Goal: Navigation & Orientation: Find specific page/section

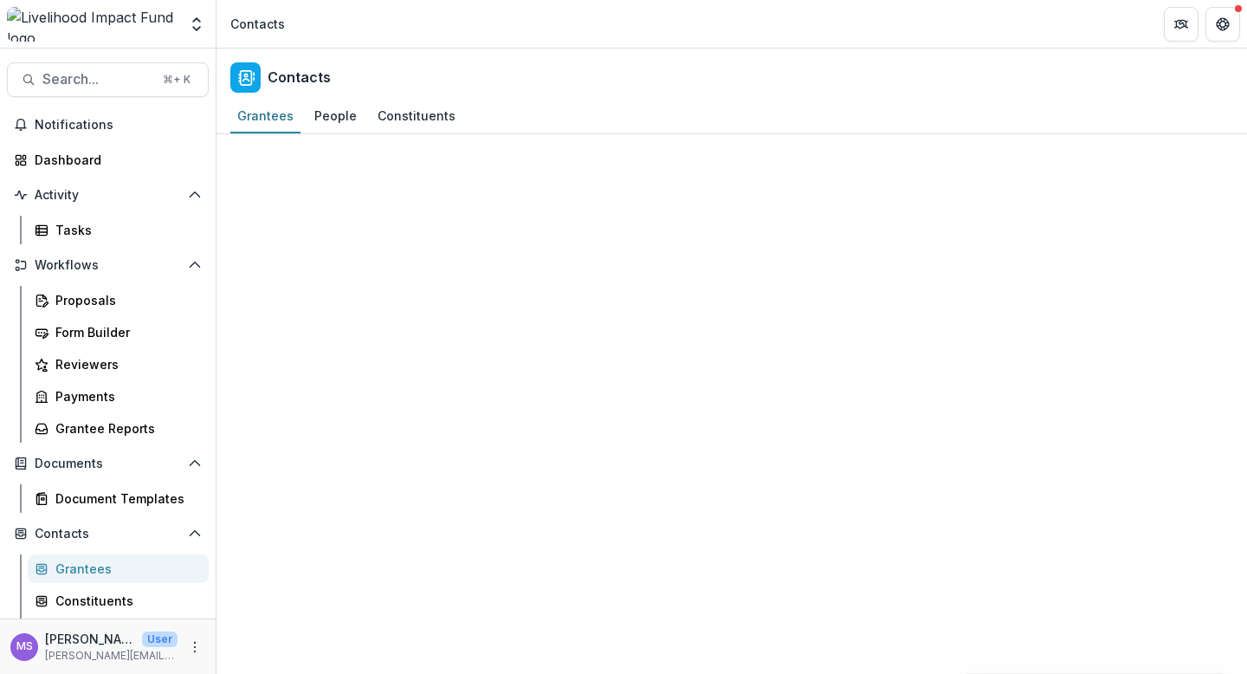
click at [78, 567] on div "Grantees" at bounding box center [124, 568] width 139 height 18
click at [74, 235] on div "Tasks" at bounding box center [124, 230] width 139 height 18
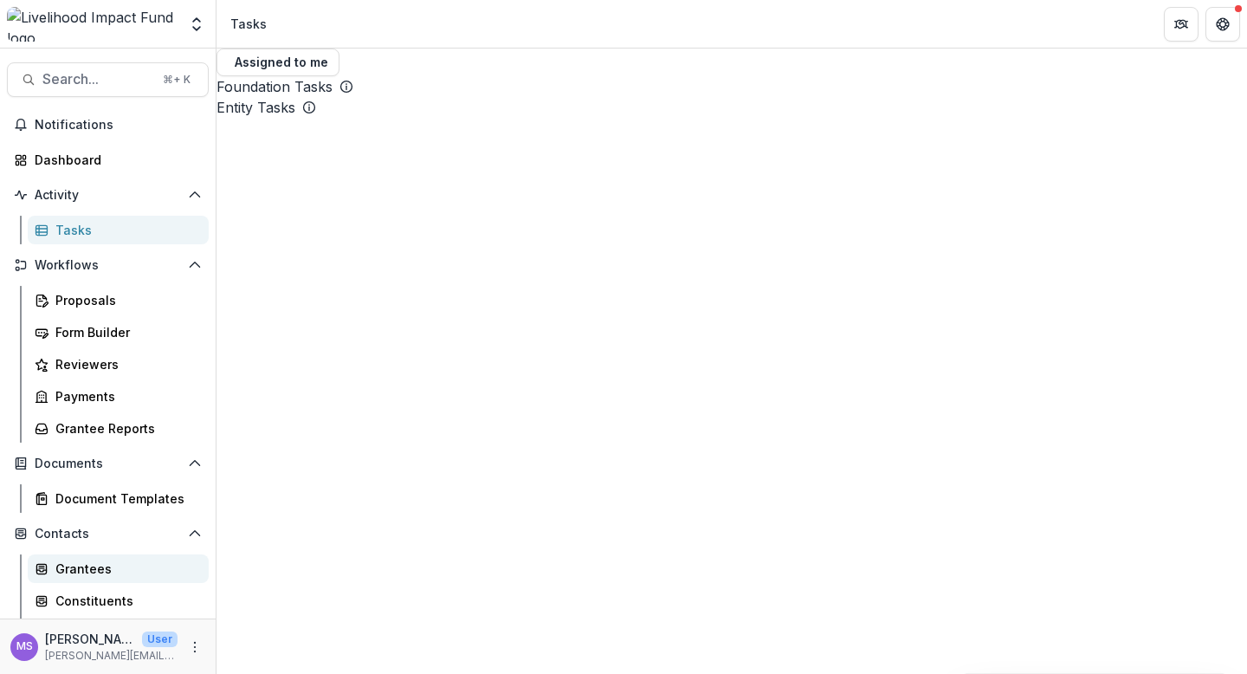
click at [87, 564] on div "Grantees" at bounding box center [124, 568] width 139 height 18
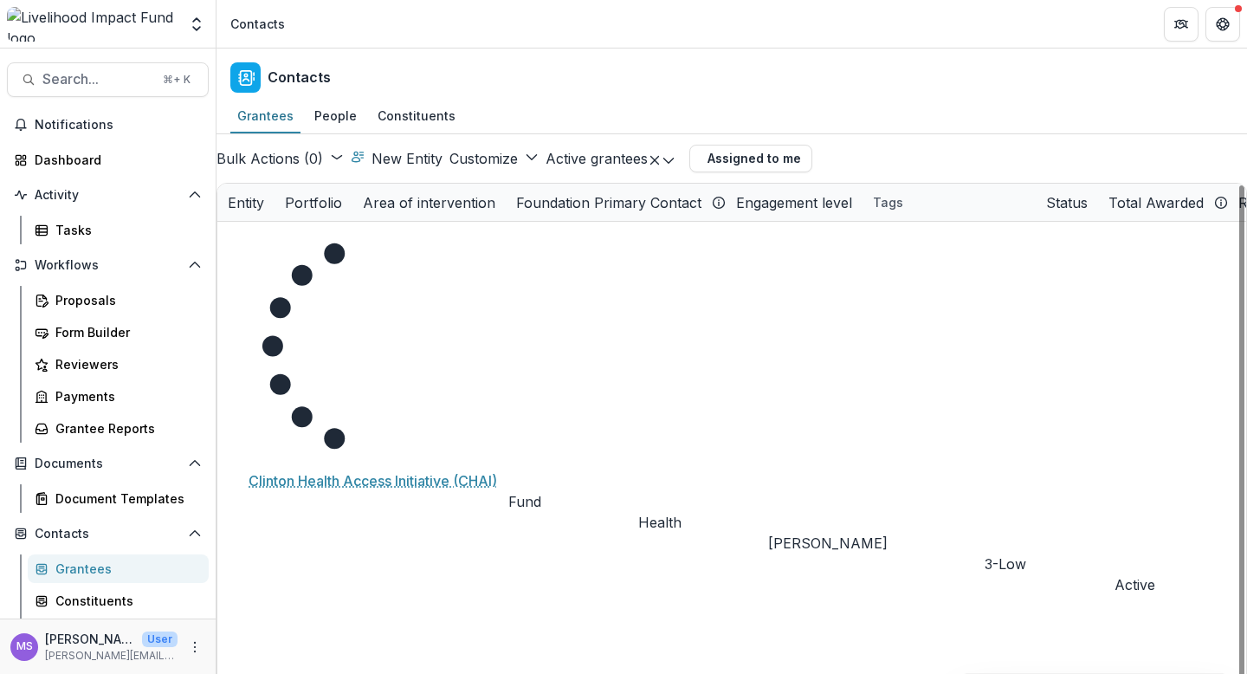
click at [274, 204] on div "Entity" at bounding box center [245, 202] width 57 height 37
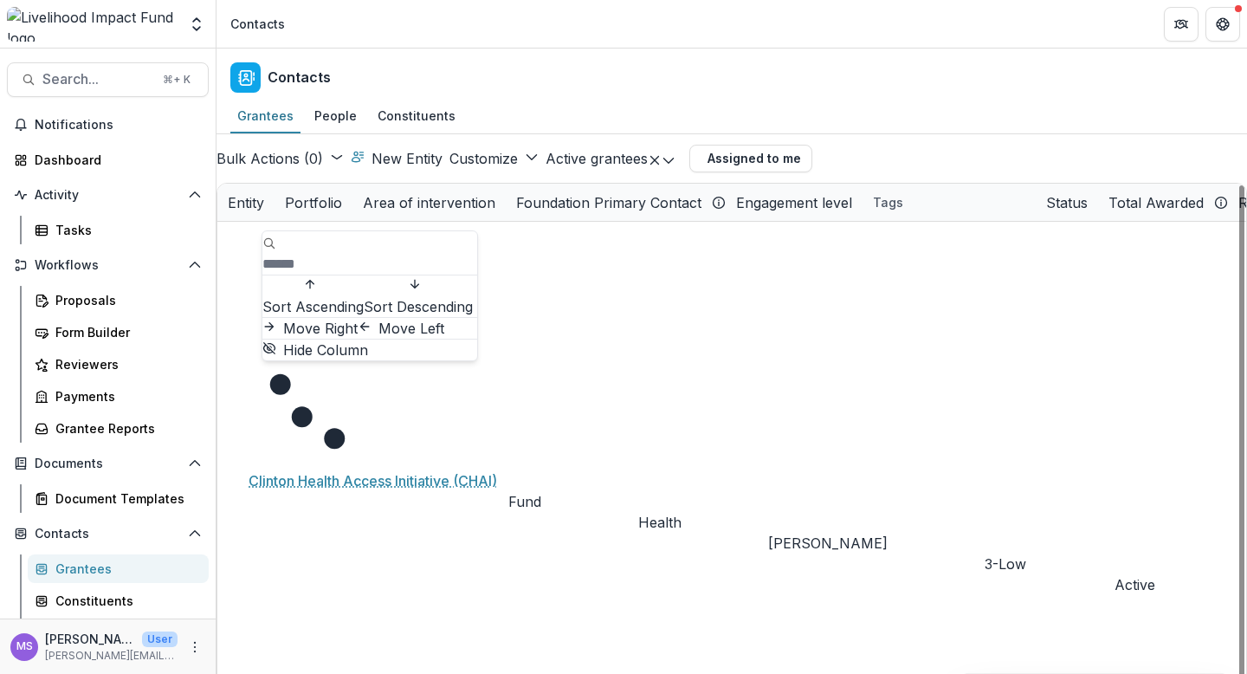
click at [393, 254] on input at bounding box center [331, 264] width 139 height 21
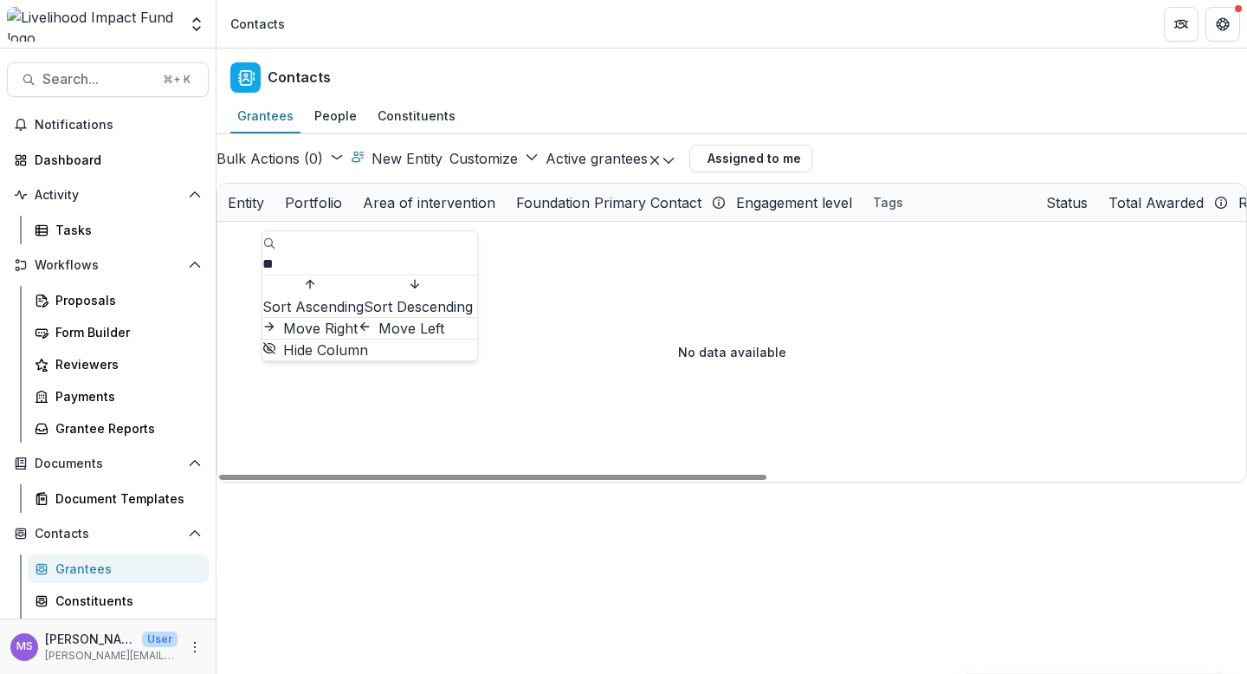
type input "*"
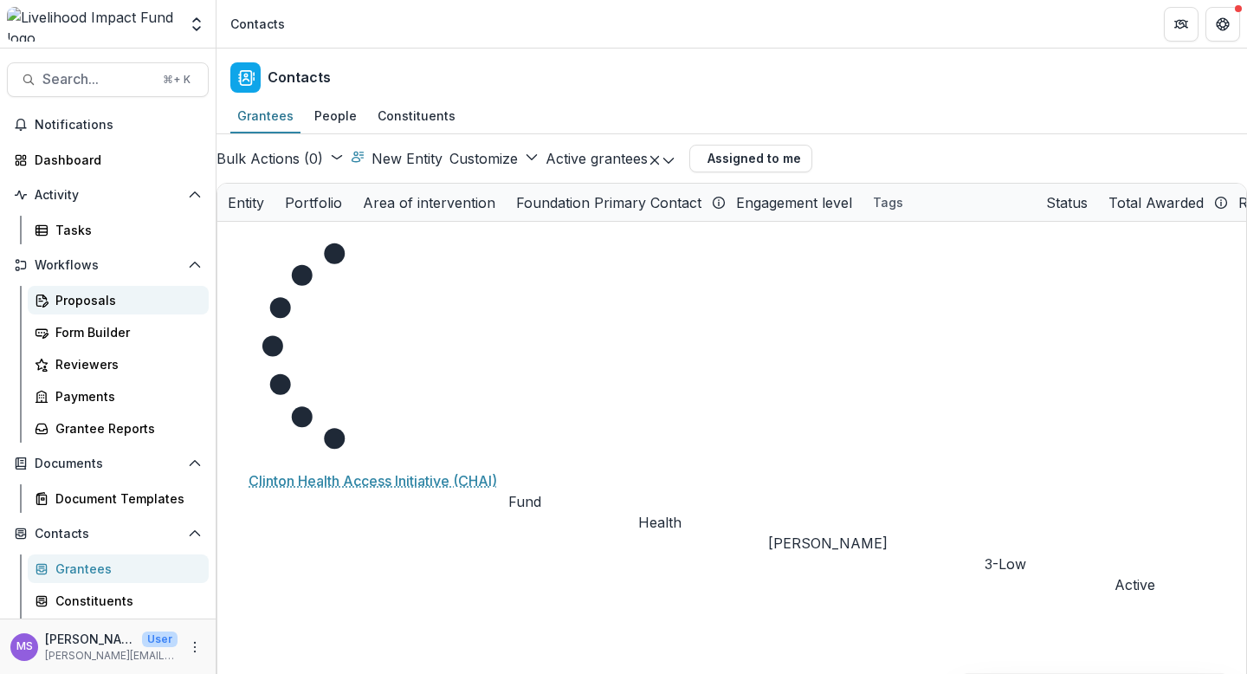
click at [64, 302] on div "Proposals" at bounding box center [124, 300] width 139 height 18
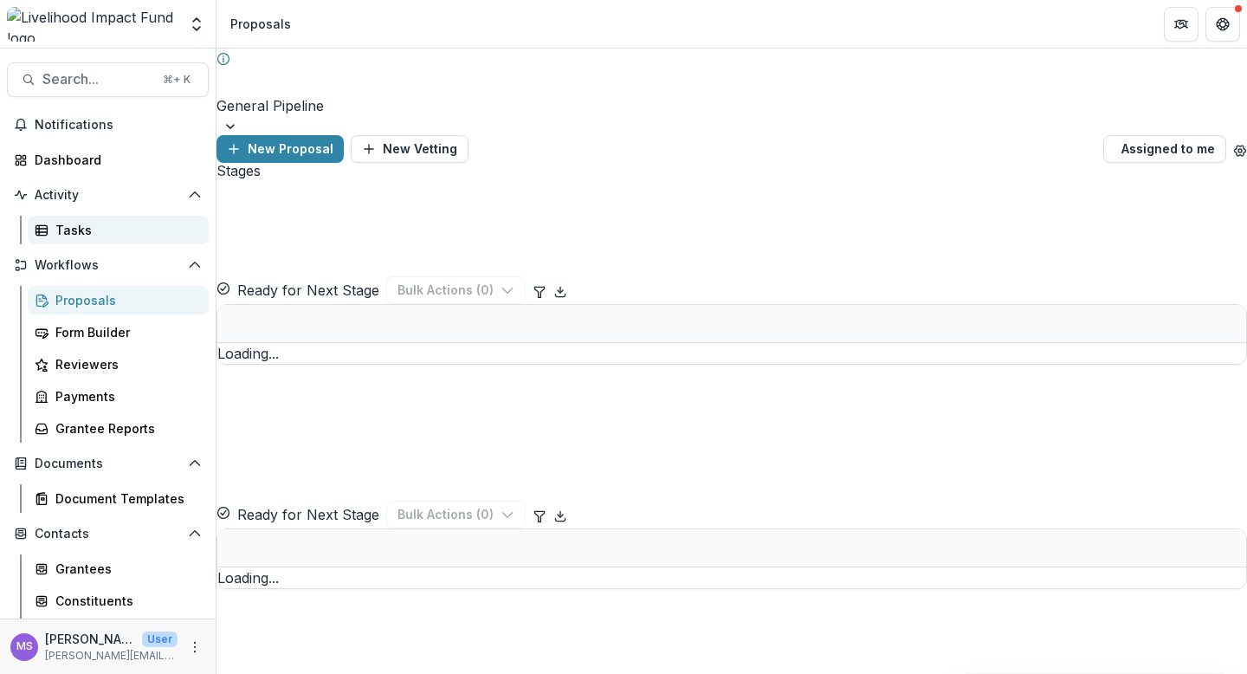
click at [68, 222] on div "Tasks" at bounding box center [124, 230] width 139 height 18
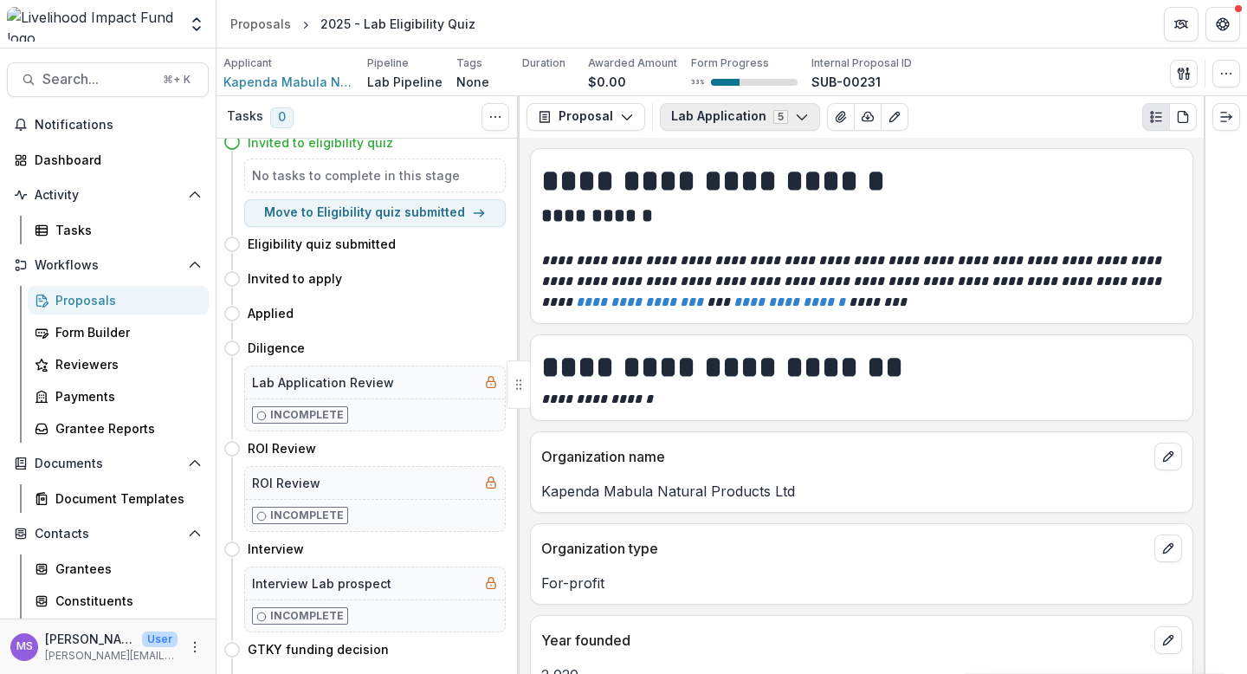
click at [801, 111] on icon "button" at bounding box center [802, 117] width 14 height 14
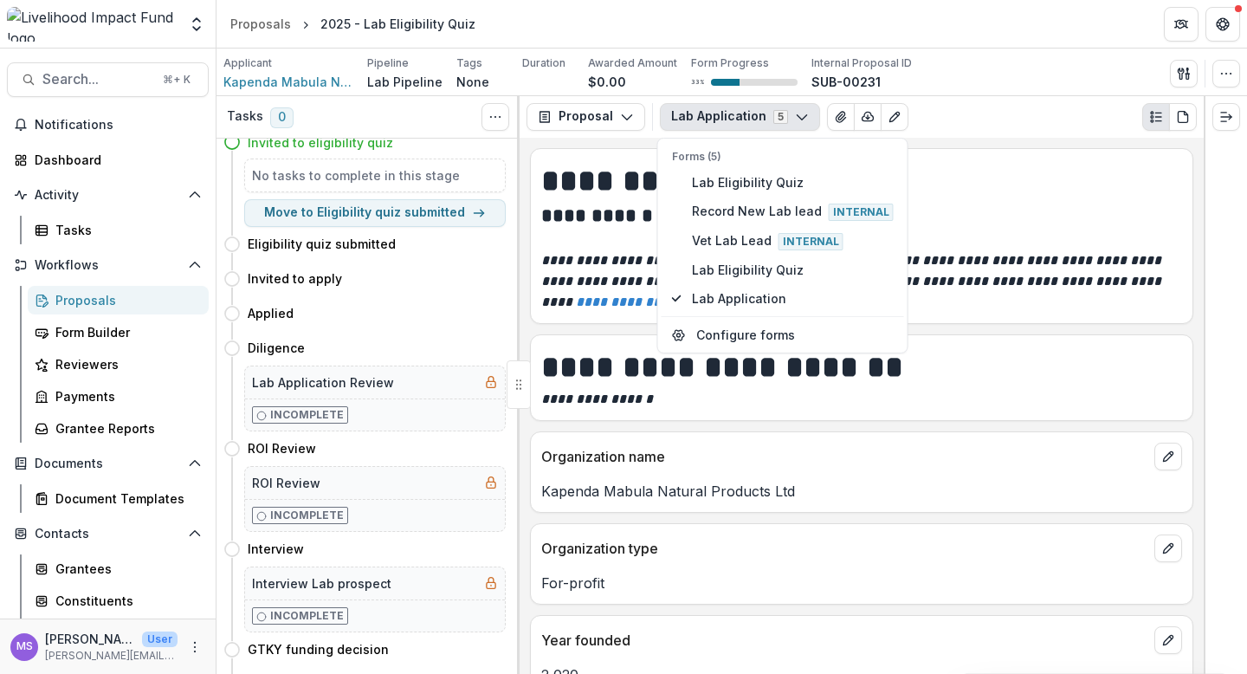
click at [801, 111] on icon "button" at bounding box center [802, 117] width 14 height 14
